Goal: Unclear: Browse casually

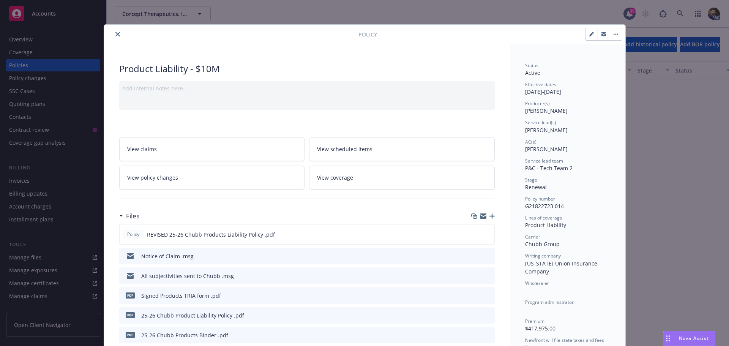
scroll to position [1246, 0]
